Goal: Task Accomplishment & Management: Use online tool/utility

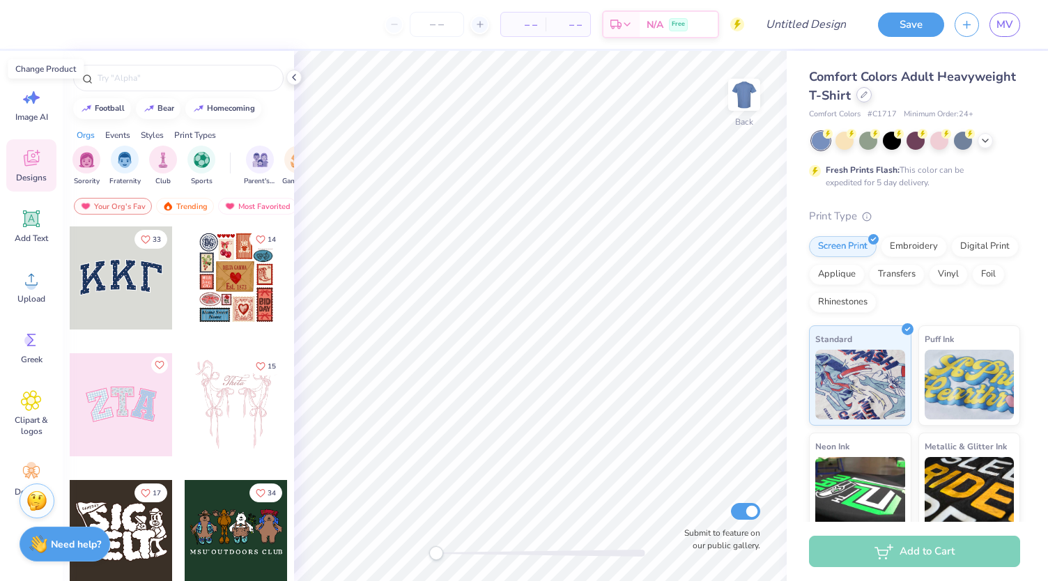
click at [868, 93] on icon at bounding box center [864, 94] width 7 height 7
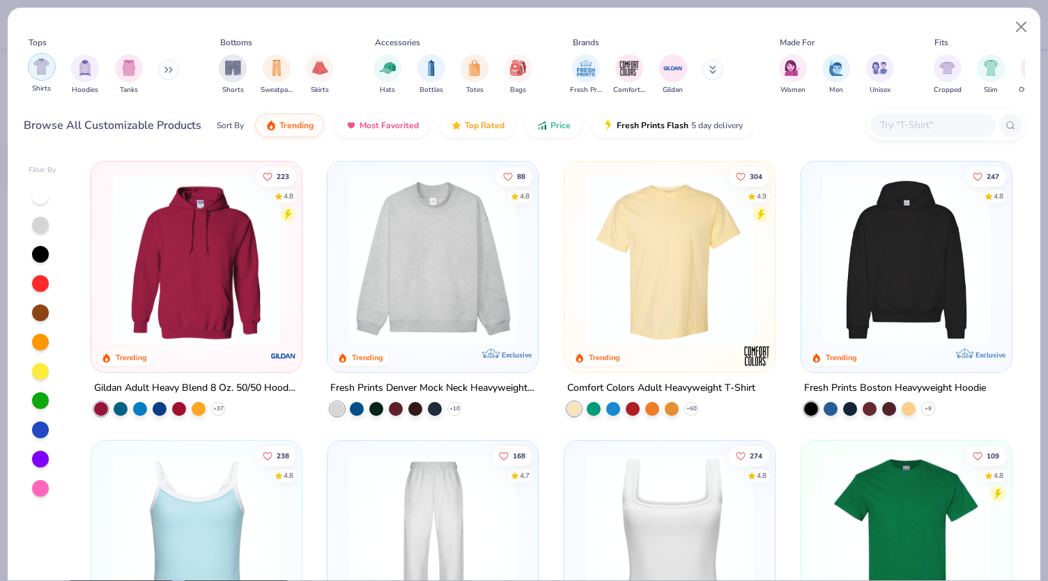
click at [45, 68] on img "filter for Shirts" at bounding box center [41, 67] width 16 height 16
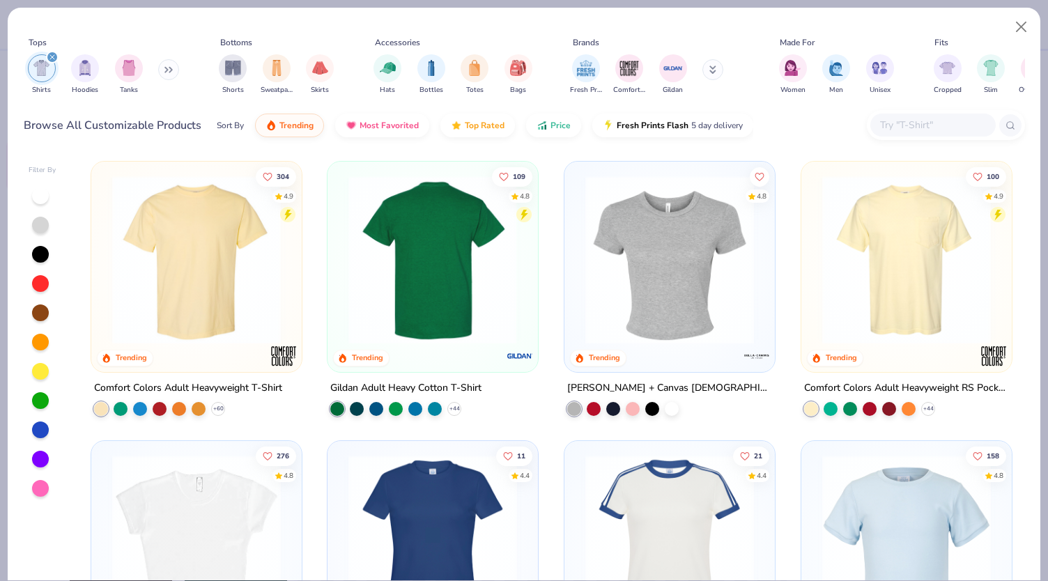
click at [442, 303] on img at bounding box center [432, 260] width 183 height 169
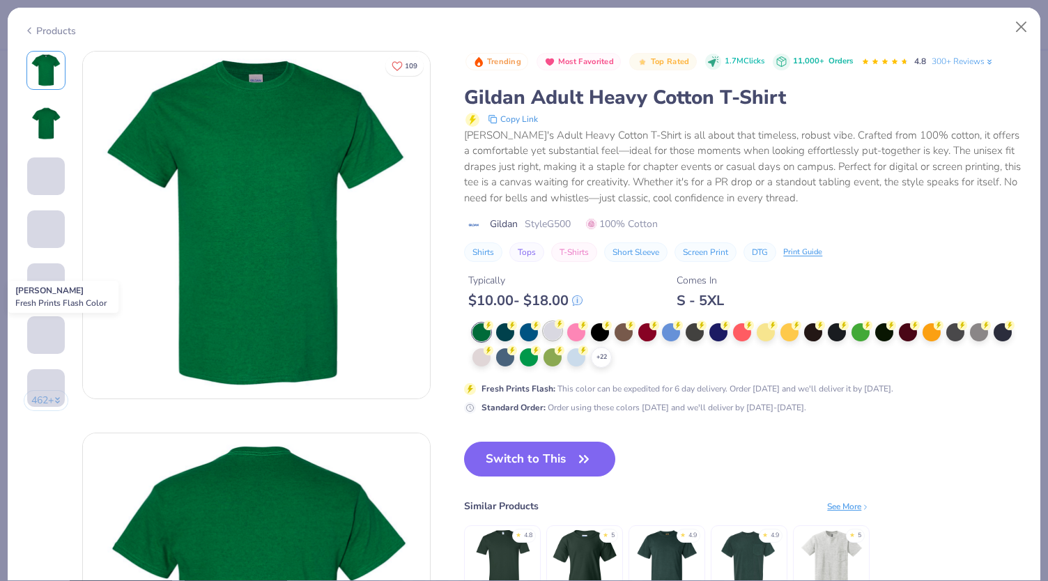
click at [559, 337] on div at bounding box center [553, 331] width 18 height 18
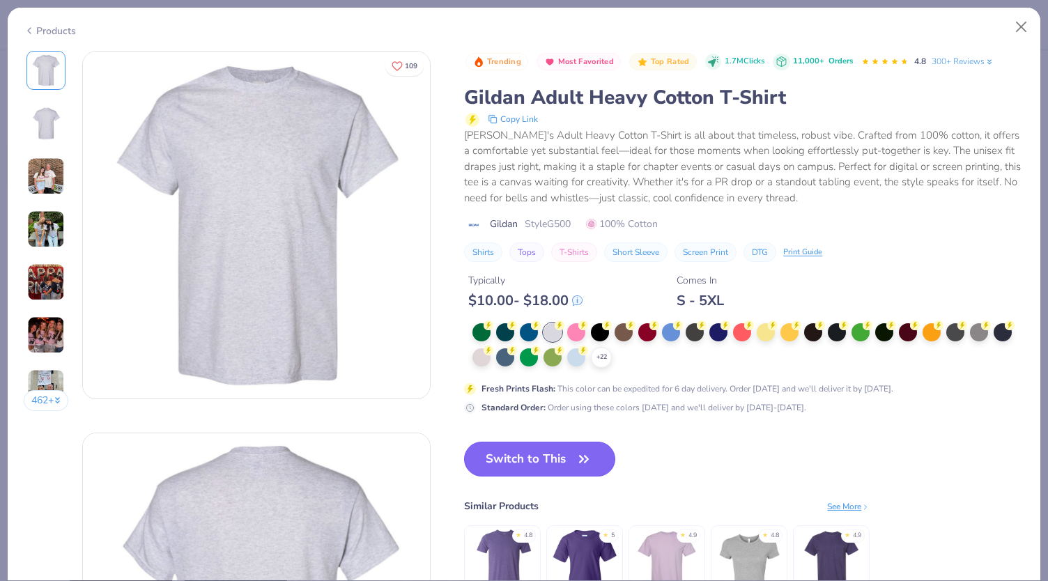
click at [502, 457] on button "Switch to This" at bounding box center [539, 459] width 151 height 35
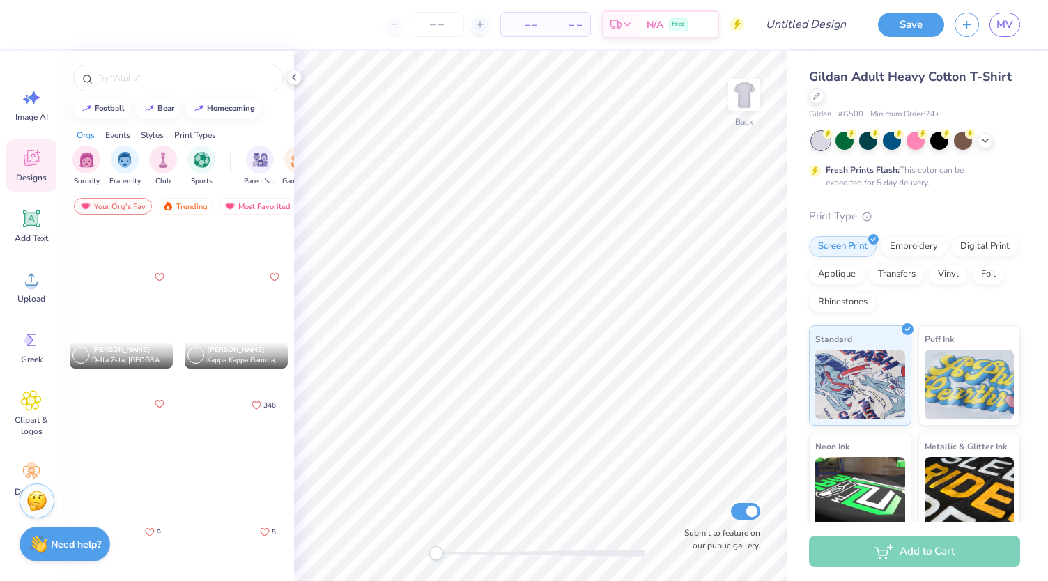
scroll to position [1230, 0]
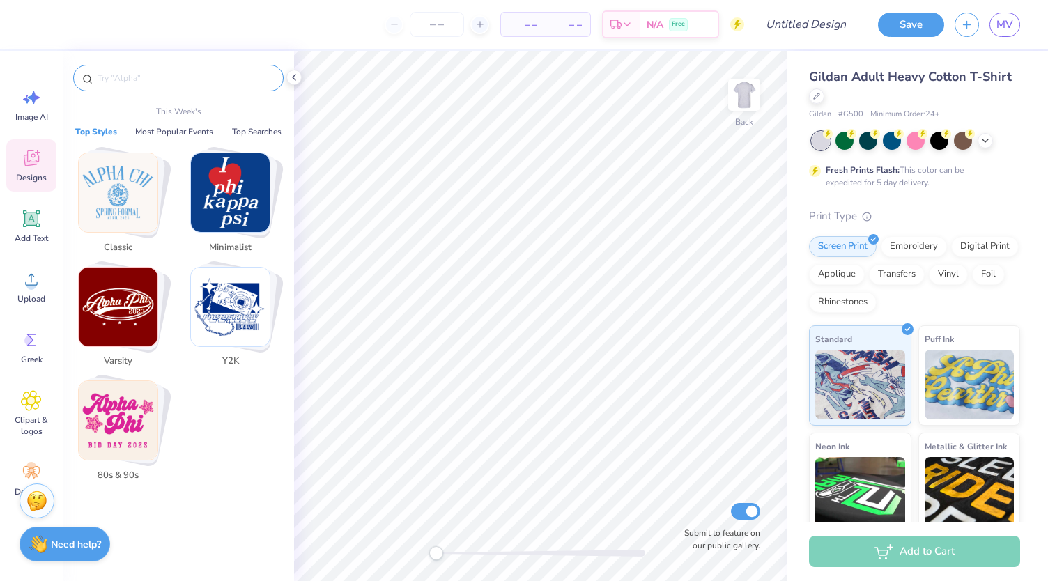
click at [128, 78] on input "text" at bounding box center [185, 78] width 178 height 14
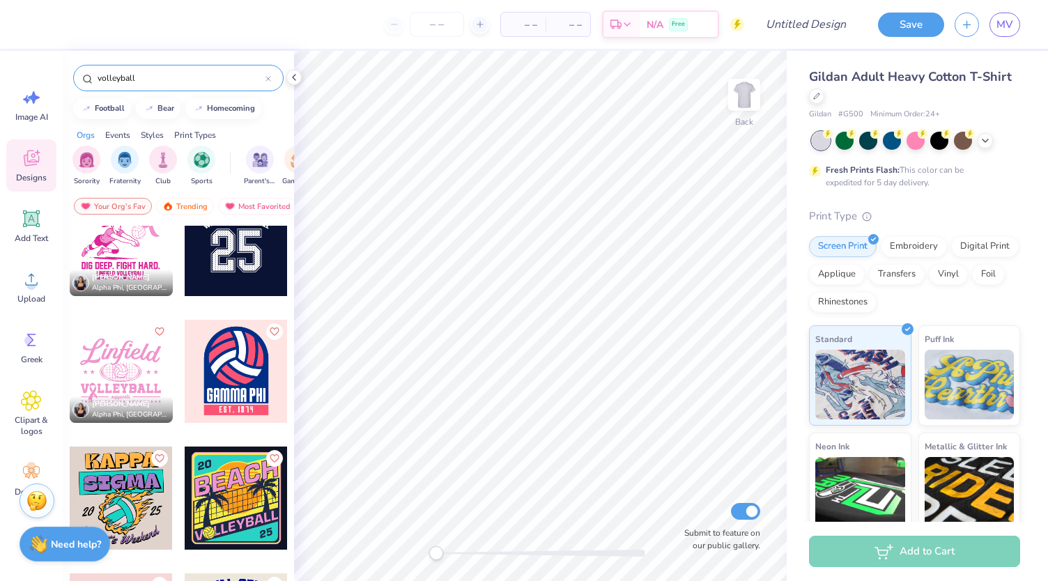
scroll to position [0, 0]
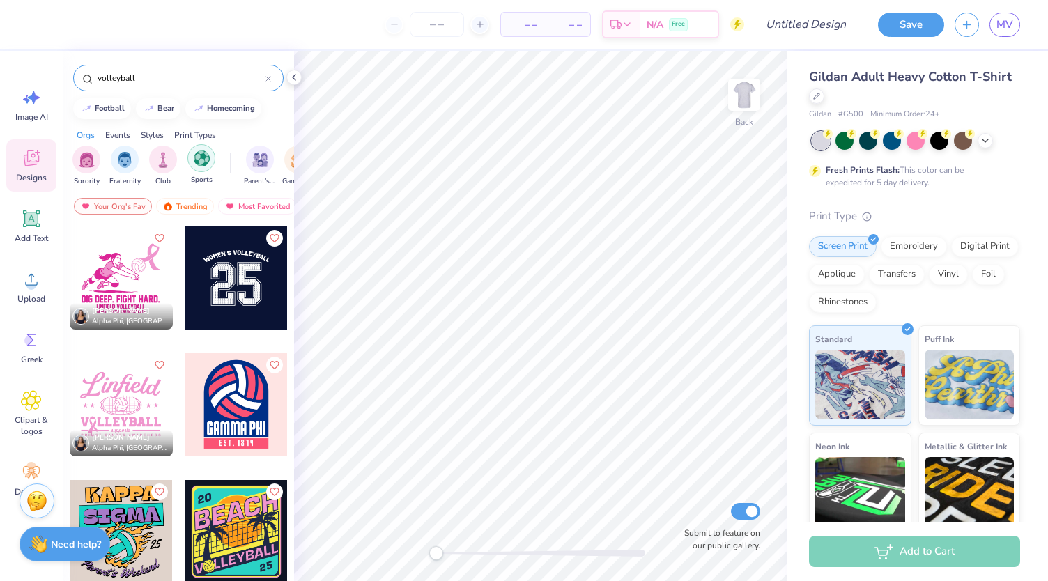
type input "volleyball"
click at [204, 169] on div "filter for Sports" at bounding box center [201, 158] width 28 height 28
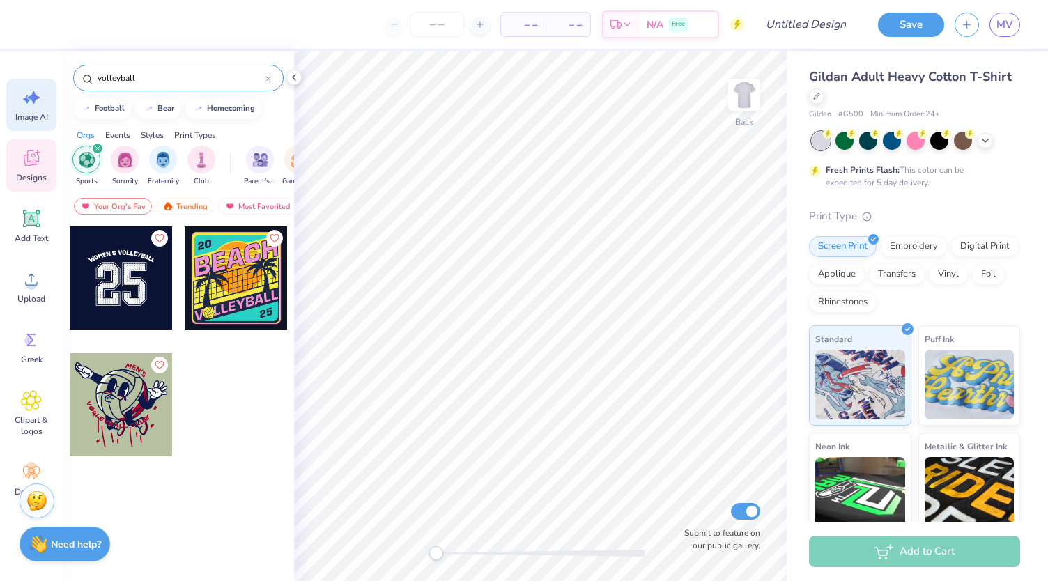
drag, startPoint x: 162, startPoint y: 72, endPoint x: 28, endPoint y: 82, distance: 134.2
click at [28, 82] on div "– – Per Item – – Total Est. Delivery N/A Free Design Title Save MV Image AI Des…" at bounding box center [524, 290] width 1048 height 581
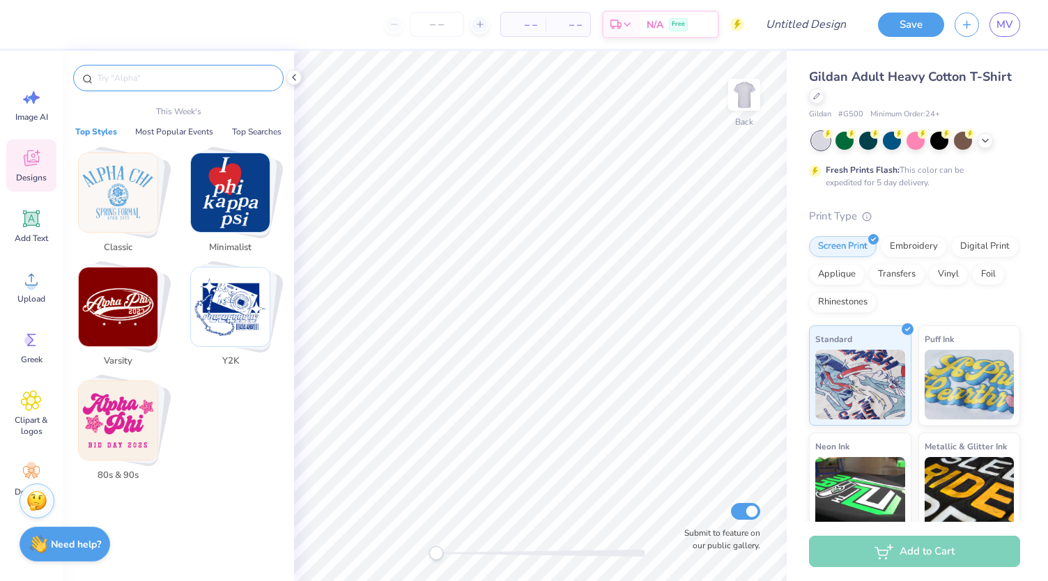
click at [119, 318] on img "Stack Card Button Varsity" at bounding box center [118, 307] width 79 height 79
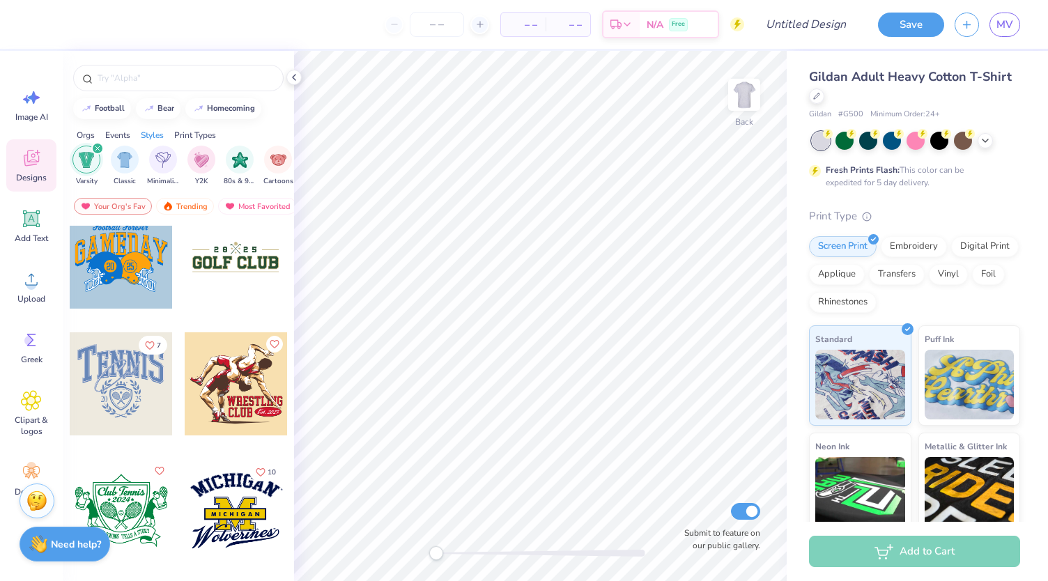
scroll to position [783, 0]
click at [35, 124] on div "Image AI" at bounding box center [31, 105] width 50 height 52
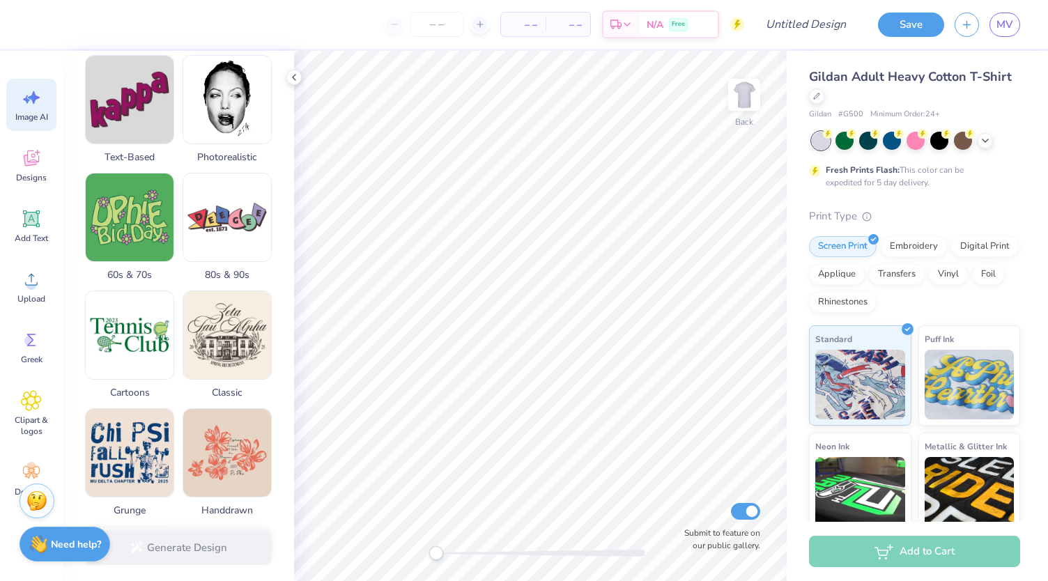
scroll to position [337, 0]
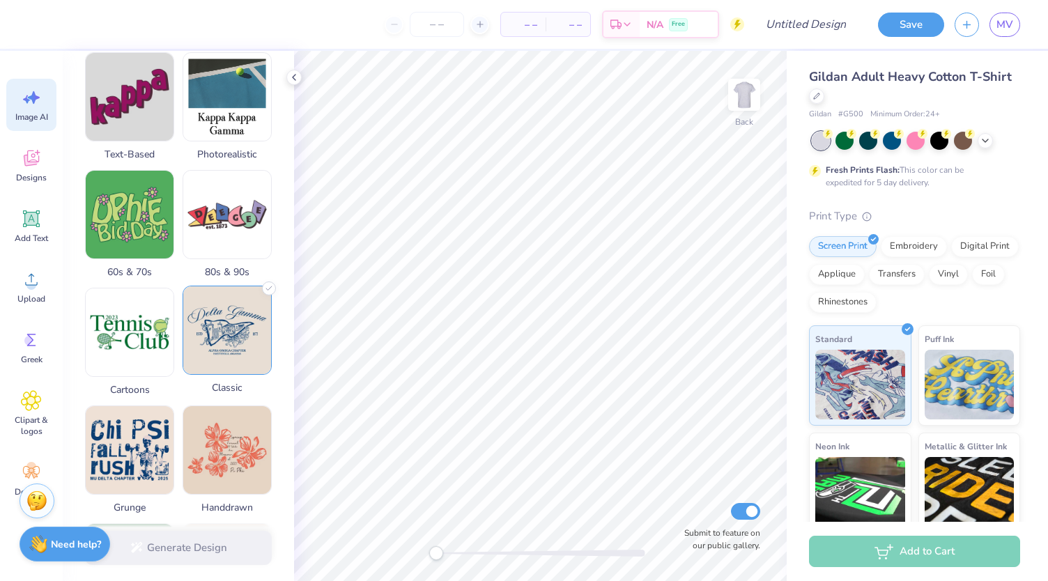
click at [233, 333] on img at bounding box center [227, 330] width 88 height 88
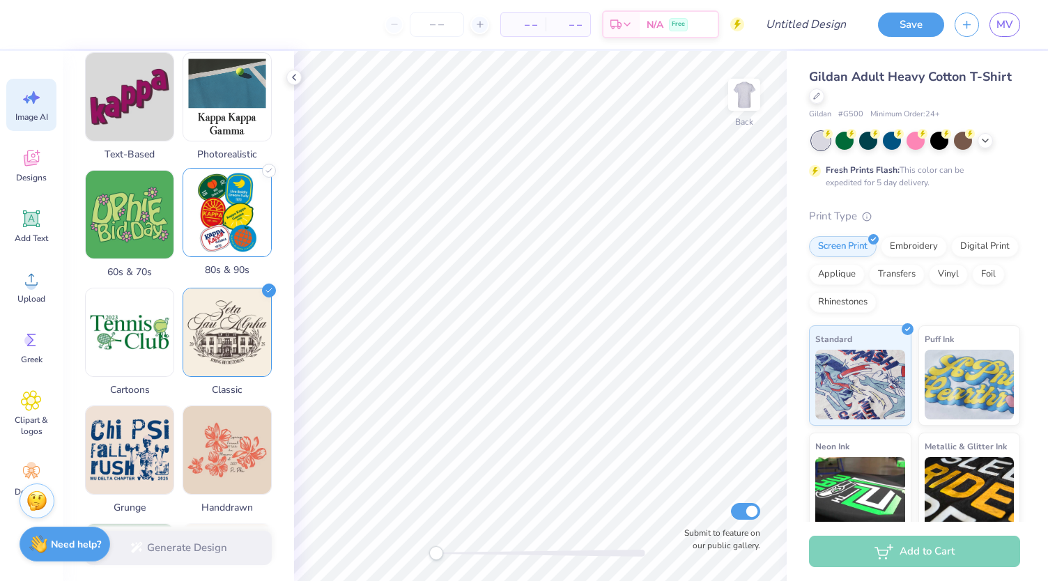
scroll to position [0, 0]
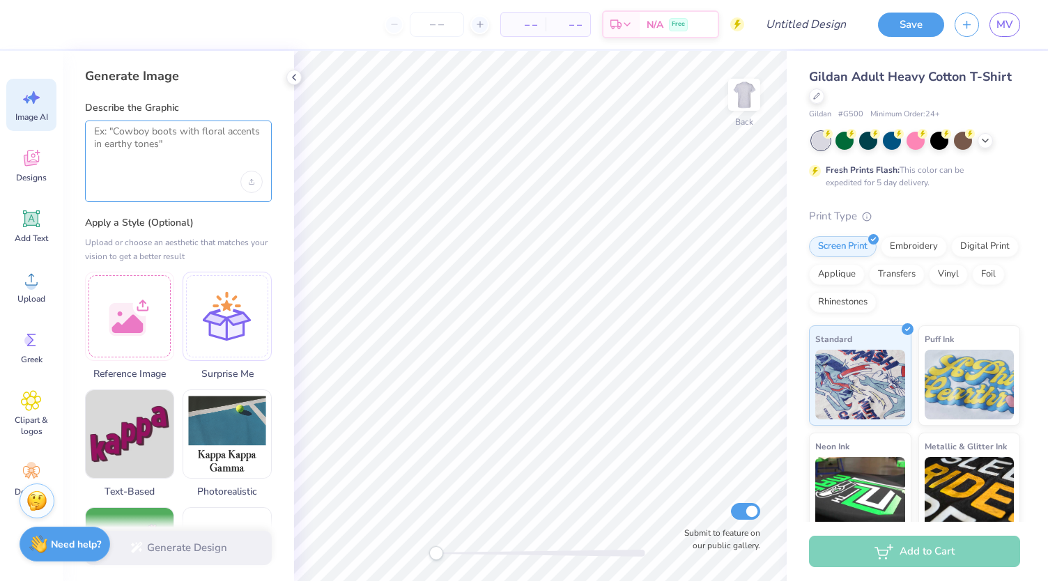
click at [148, 143] on textarea at bounding box center [178, 142] width 169 height 35
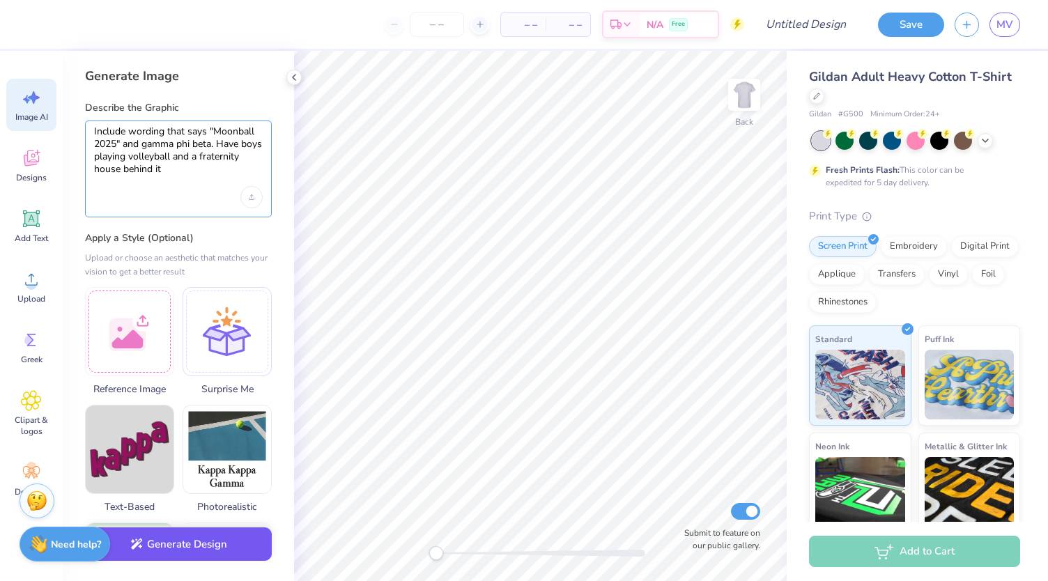
type textarea "Include wording that says "Moonball 2025" and gamma phi beta. Have boys playing…"
click at [199, 547] on button "Generate Design" at bounding box center [178, 545] width 187 height 34
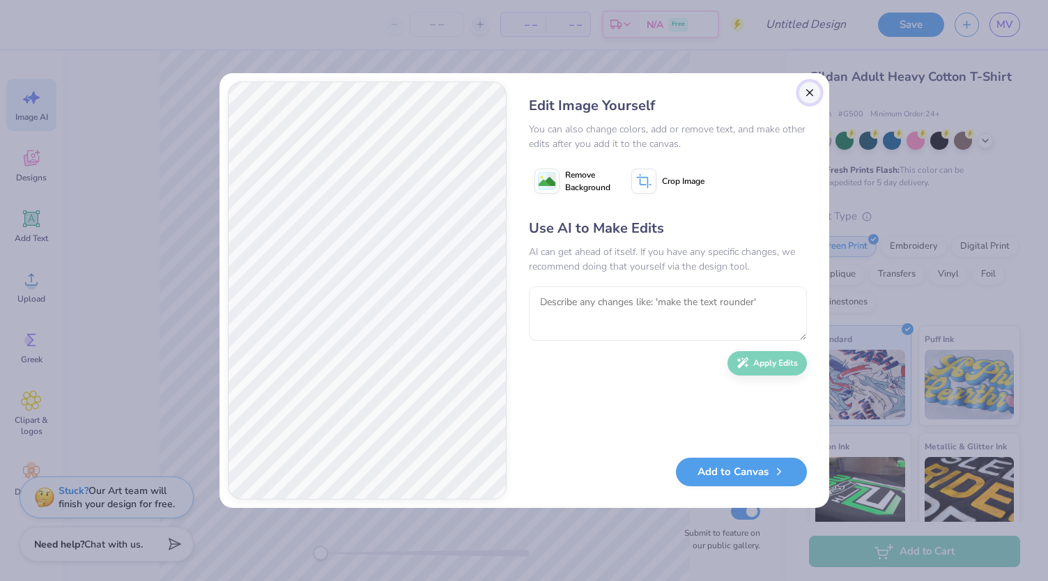
click at [808, 91] on button "Close" at bounding box center [810, 93] width 22 height 22
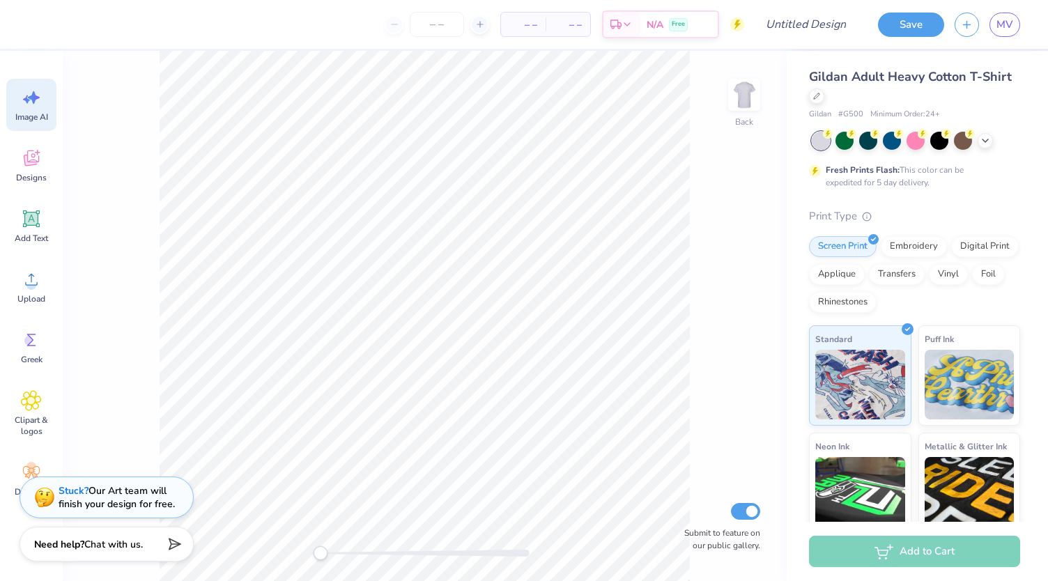
scroll to position [0, 31]
click at [42, 99] on div "Image AI" at bounding box center [31, 105] width 50 height 52
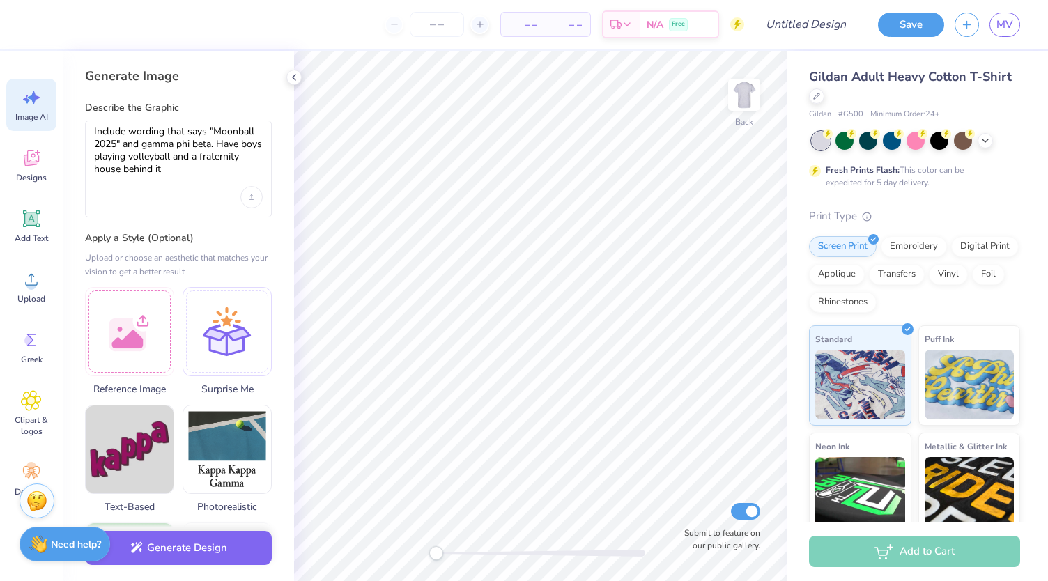
scroll to position [0, 0]
click at [42, 99] on div "Image AI" at bounding box center [31, 105] width 50 height 52
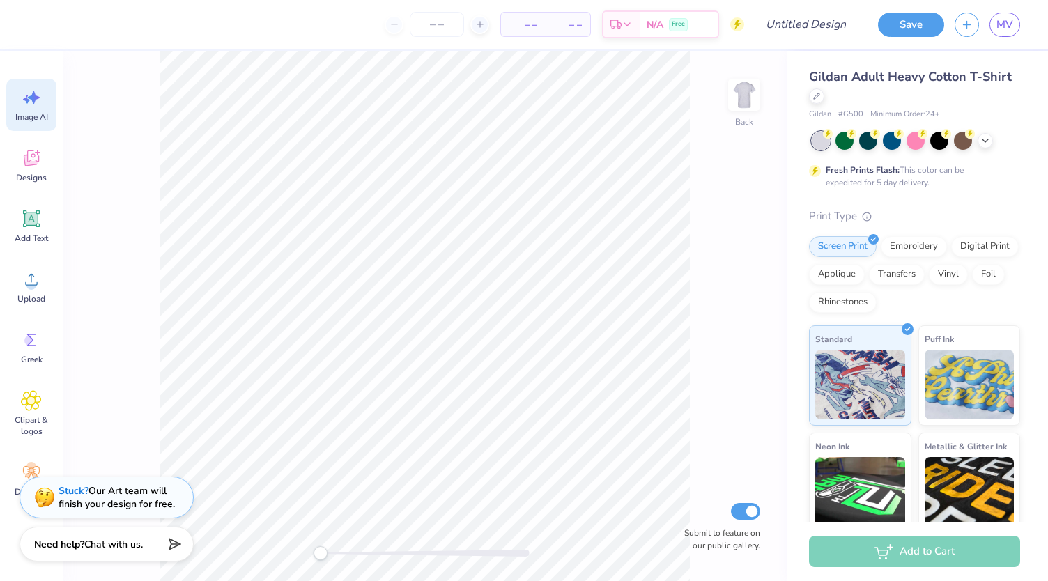
click at [42, 99] on div "Image AI" at bounding box center [31, 105] width 50 height 52
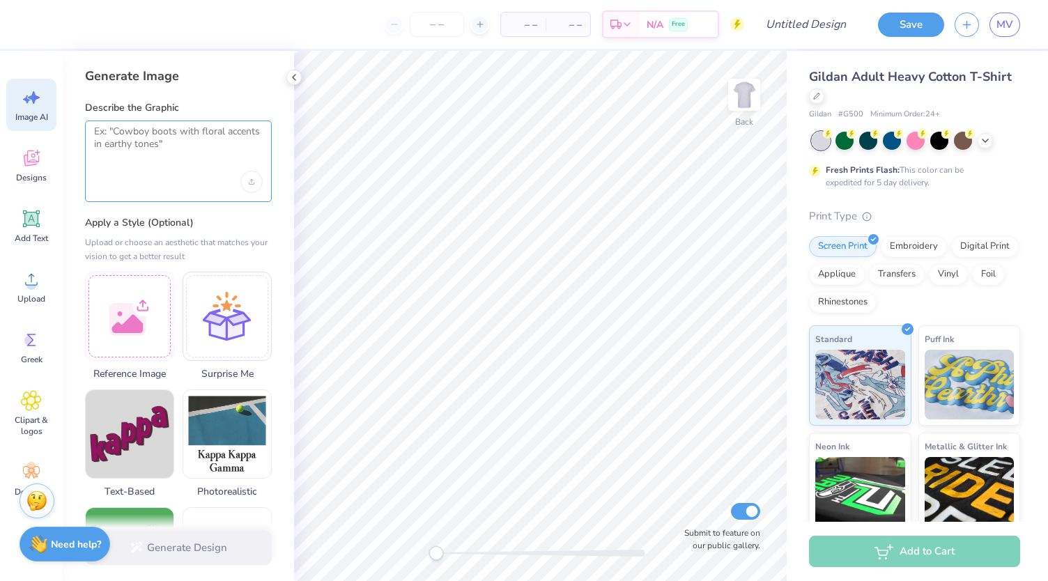
click at [183, 144] on textarea at bounding box center [178, 142] width 169 height 35
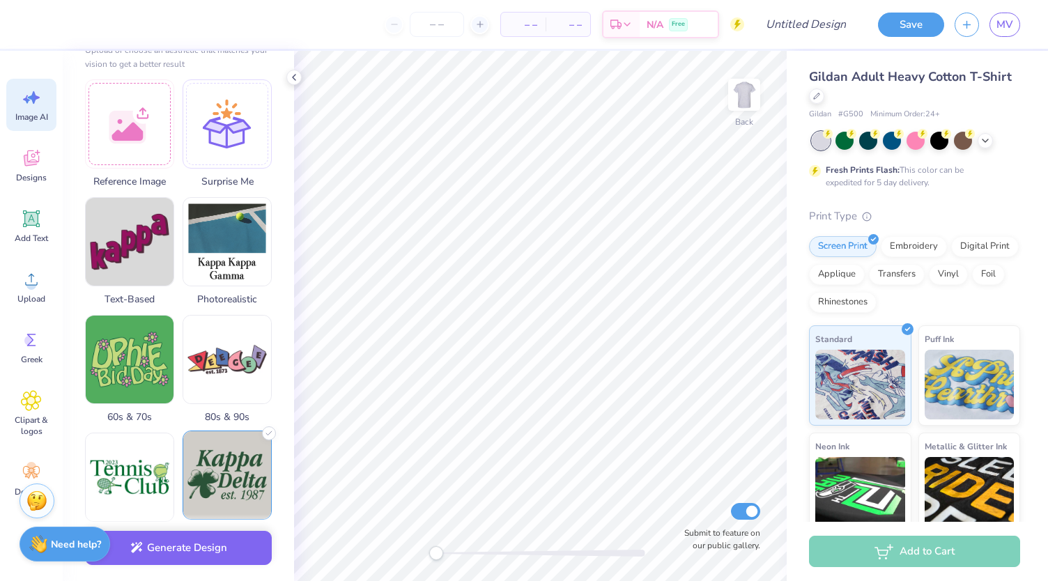
scroll to position [197, 0]
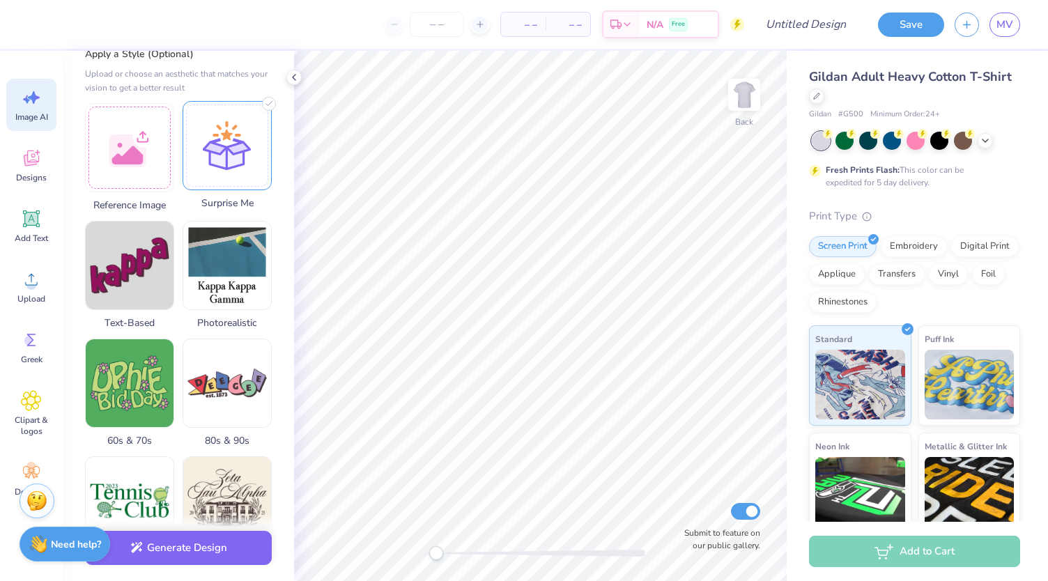
type textarea "include the wording "Gamma Phi Beta' and "Moonball 2025". have boys playing vol…"
click at [252, 123] on div at bounding box center [227, 145] width 89 height 89
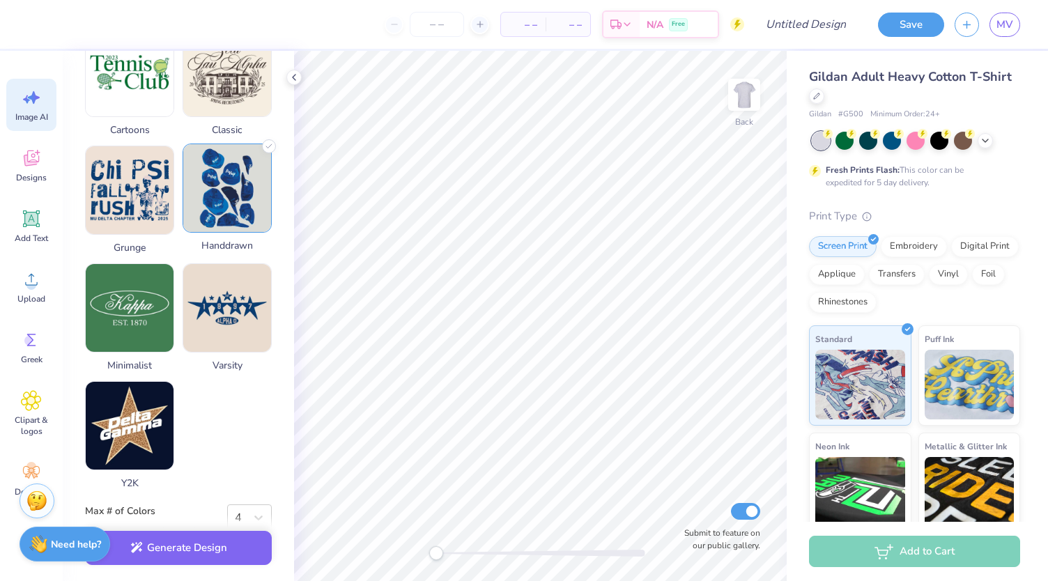
scroll to position [649, 0]
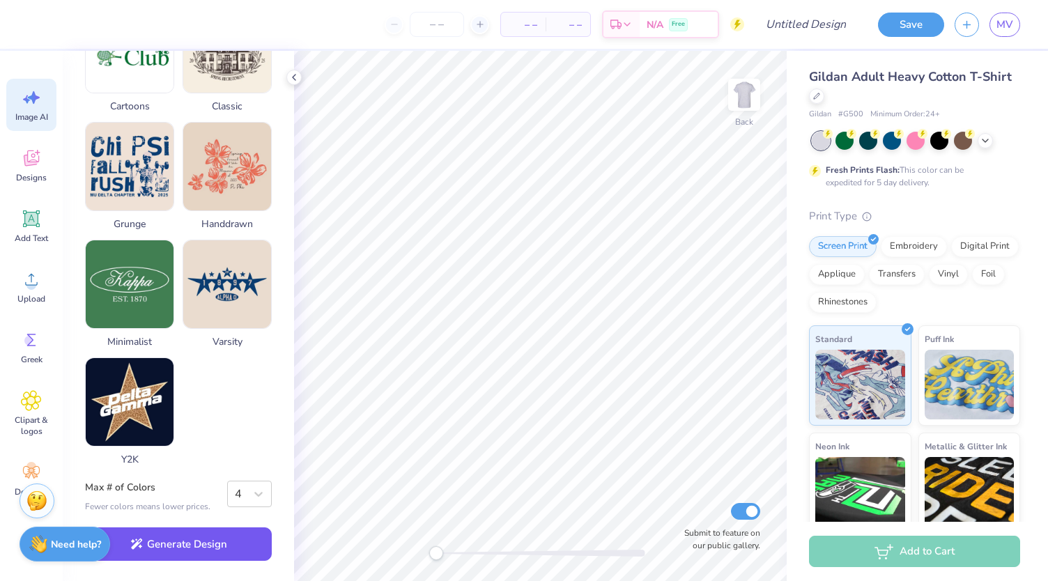
click at [167, 547] on button "Generate Design" at bounding box center [178, 545] width 187 height 34
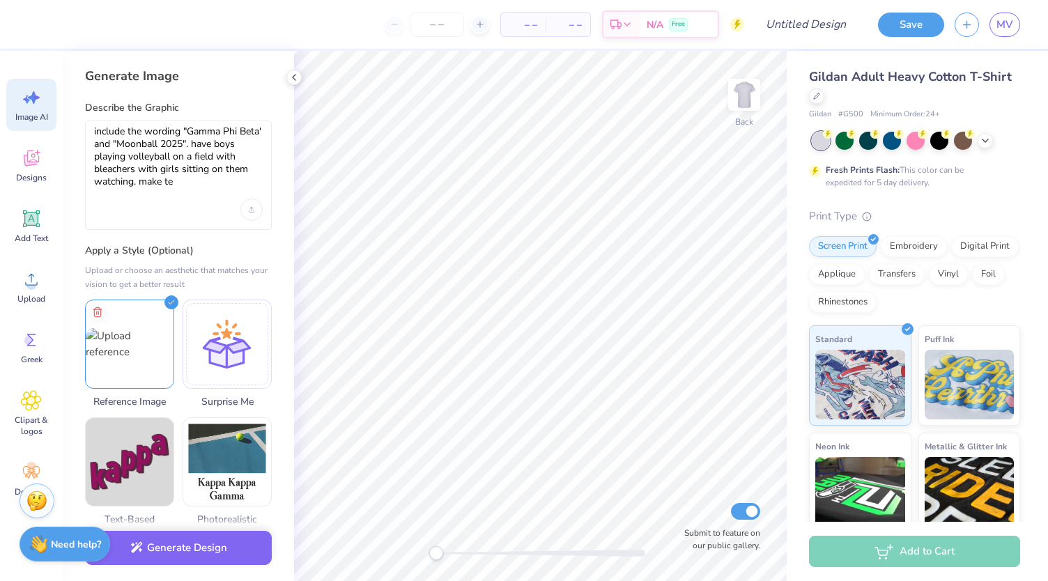
type textarea "include the wording "Gamma Phi Beta' and "Moonball 2025". have boys playing vol…"
